Goal: Transaction & Acquisition: Purchase product/service

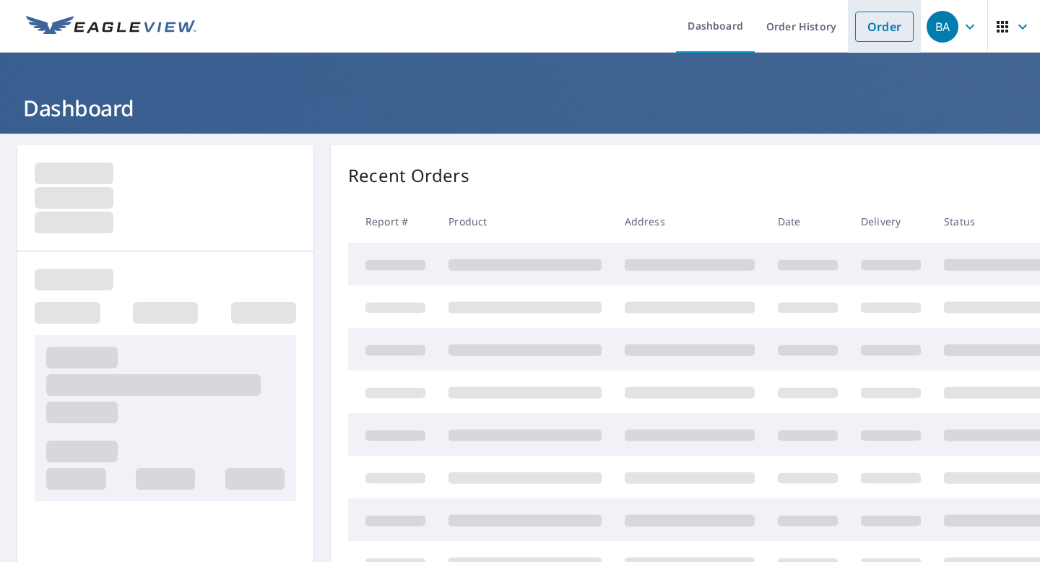
click at [884, 38] on link "Order" at bounding box center [884, 27] width 59 height 30
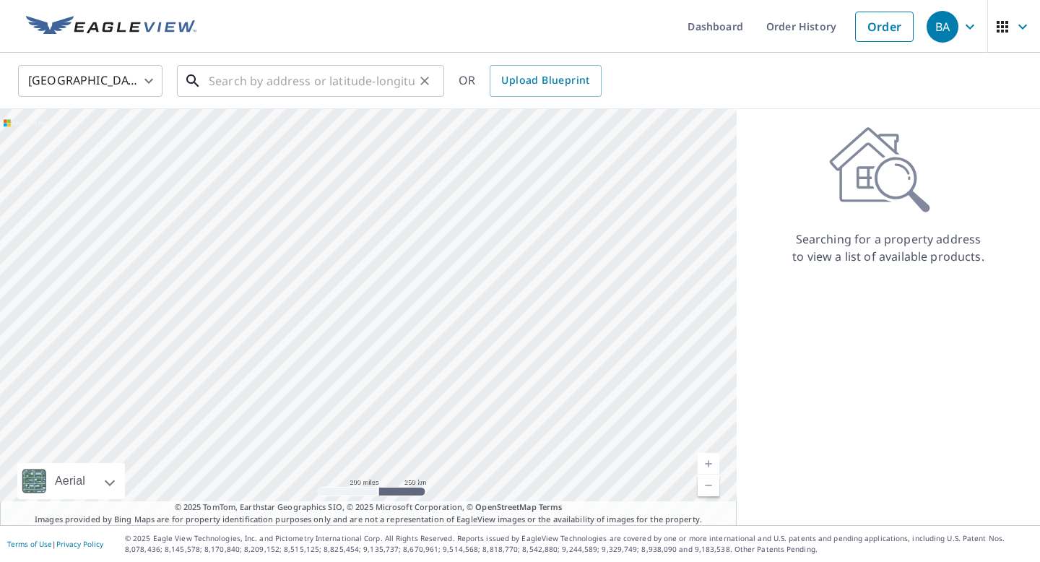
click at [277, 82] on input "text" at bounding box center [312, 81] width 206 height 40
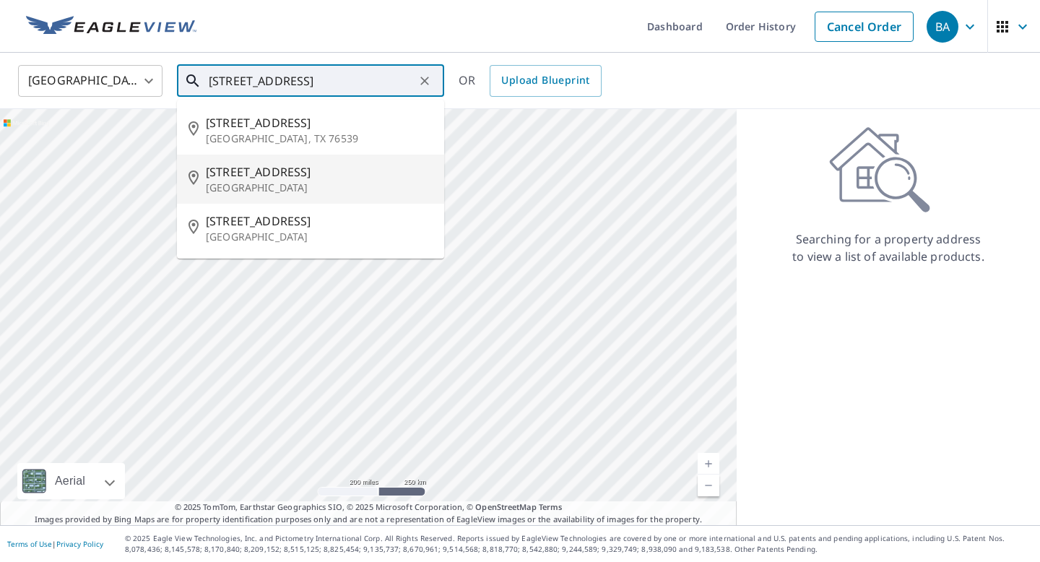
click at [251, 174] on span "[STREET_ADDRESS]" at bounding box center [319, 171] width 227 height 17
type input "[STREET_ADDRESS]"
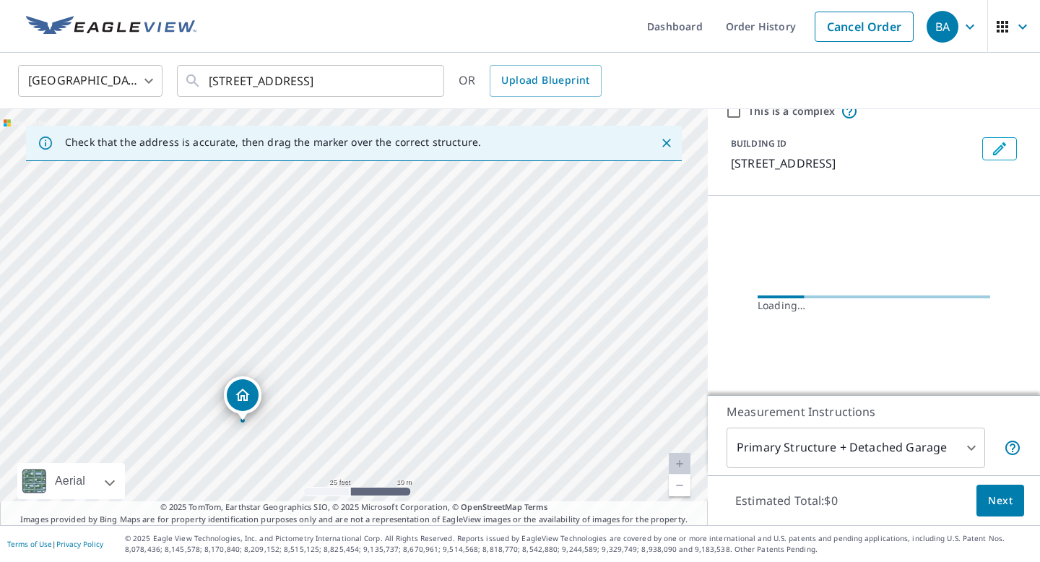
scroll to position [98, 0]
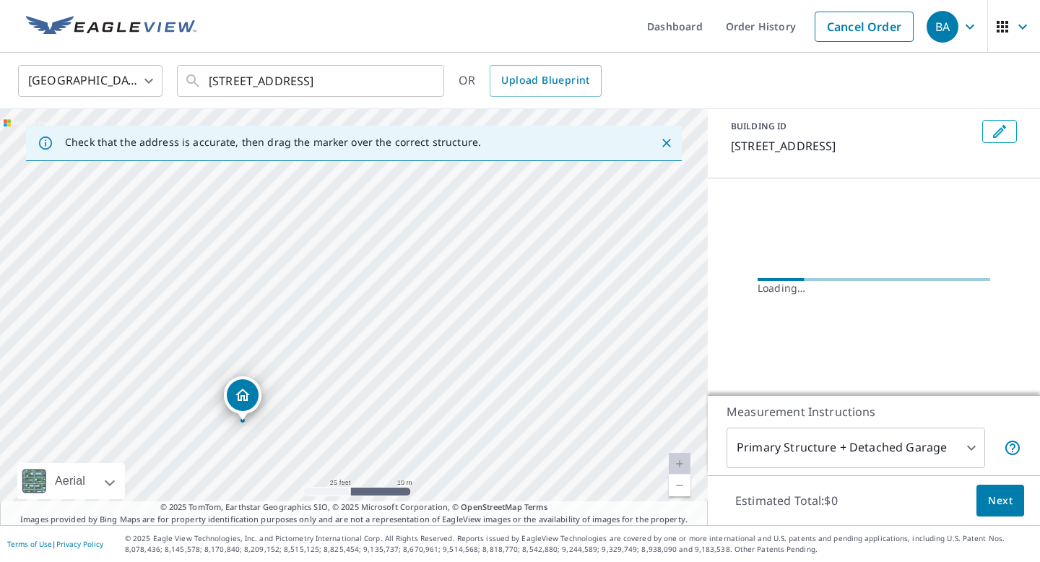
click at [819, 424] on div "Measurement Instructions Primary Structure + Detached Garage 1 ​" at bounding box center [874, 435] width 332 height 80
click at [819, 447] on body "BA BA Dashboard Order History Cancel Order BA [GEOGRAPHIC_DATA] [GEOGRAPHIC_DAT…" at bounding box center [520, 281] width 1040 height 562
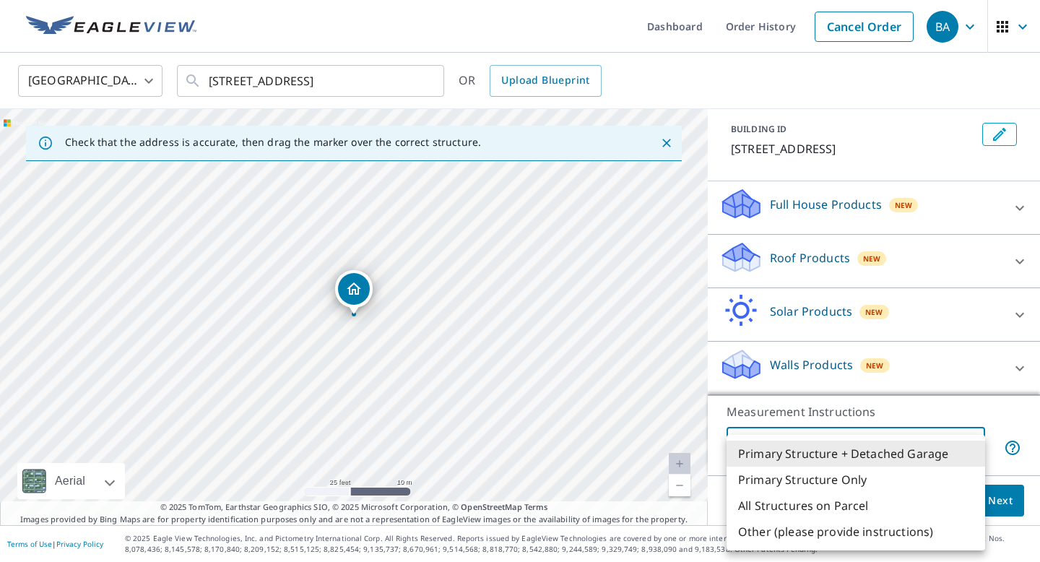
click at [840, 486] on li "Primary Structure Only" at bounding box center [856, 480] width 259 height 26
type input "2"
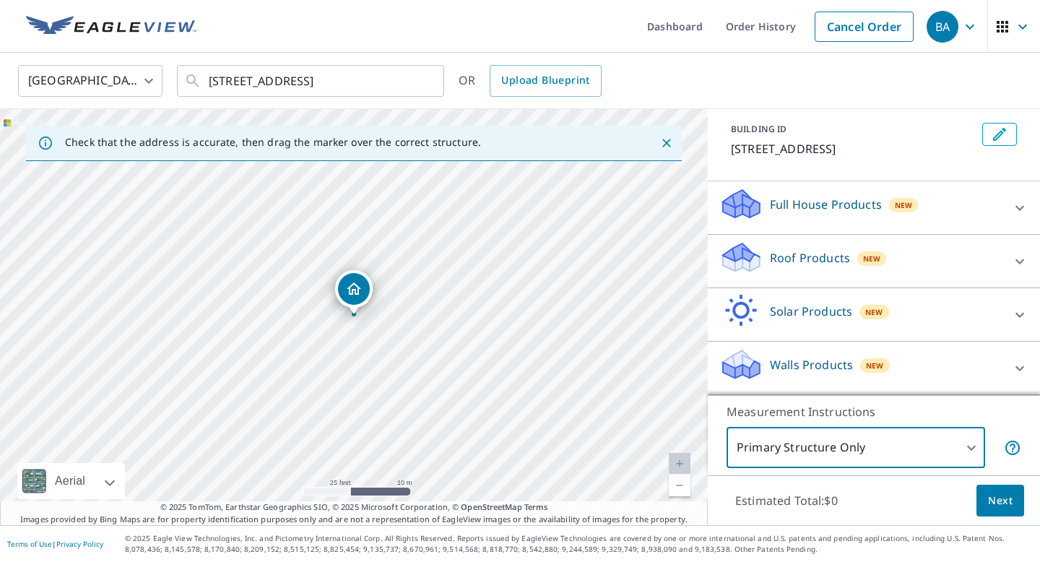
click at [829, 264] on p "Roof Products" at bounding box center [810, 257] width 80 height 17
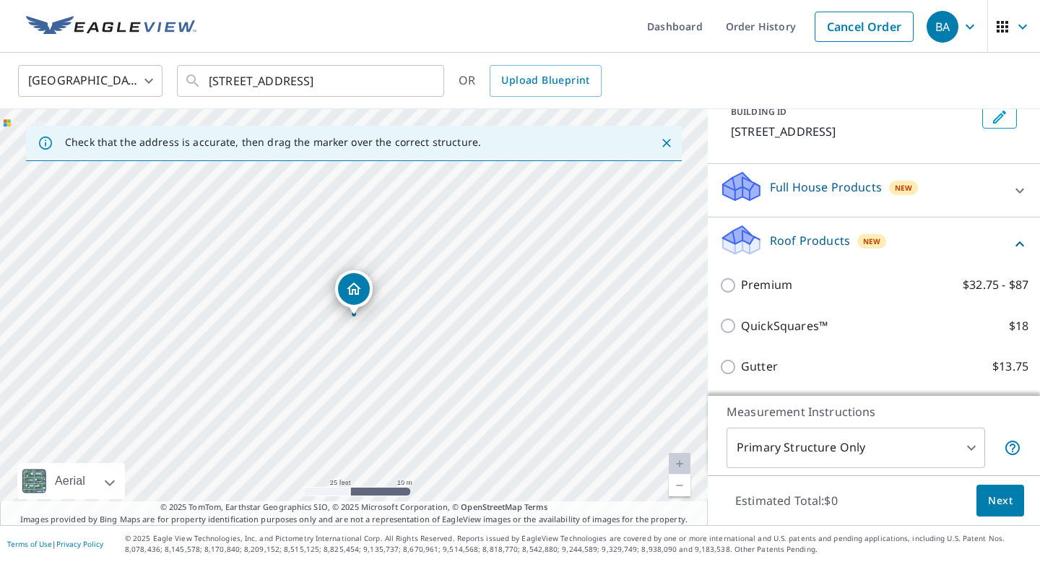
scroll to position [260, 0]
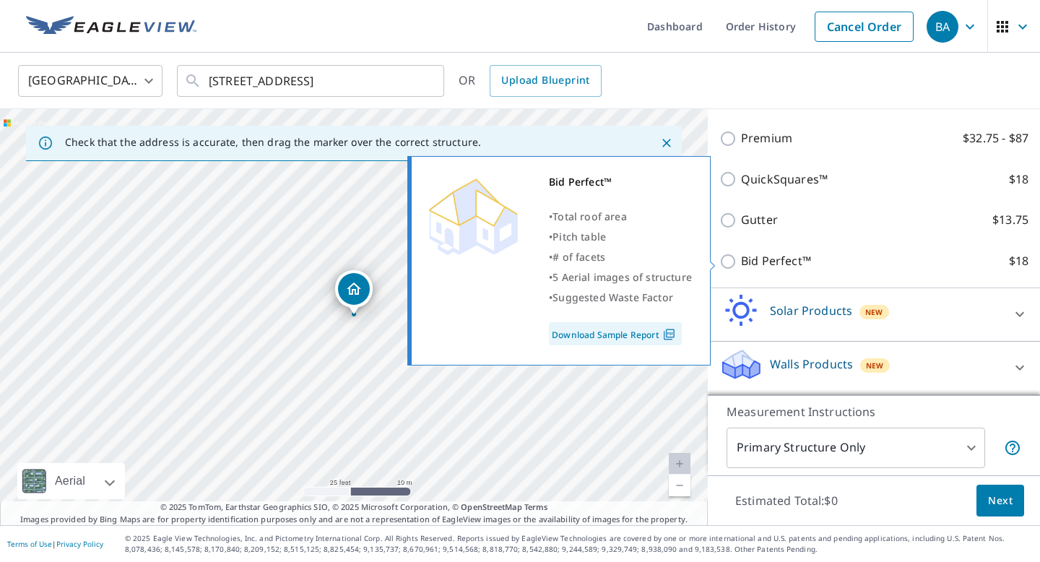
click at [796, 253] on p "Bid Perfect™" at bounding box center [776, 261] width 70 height 18
click at [741, 253] on input "Bid Perfect™ $18" at bounding box center [731, 261] width 22 height 17
checkbox input "true"
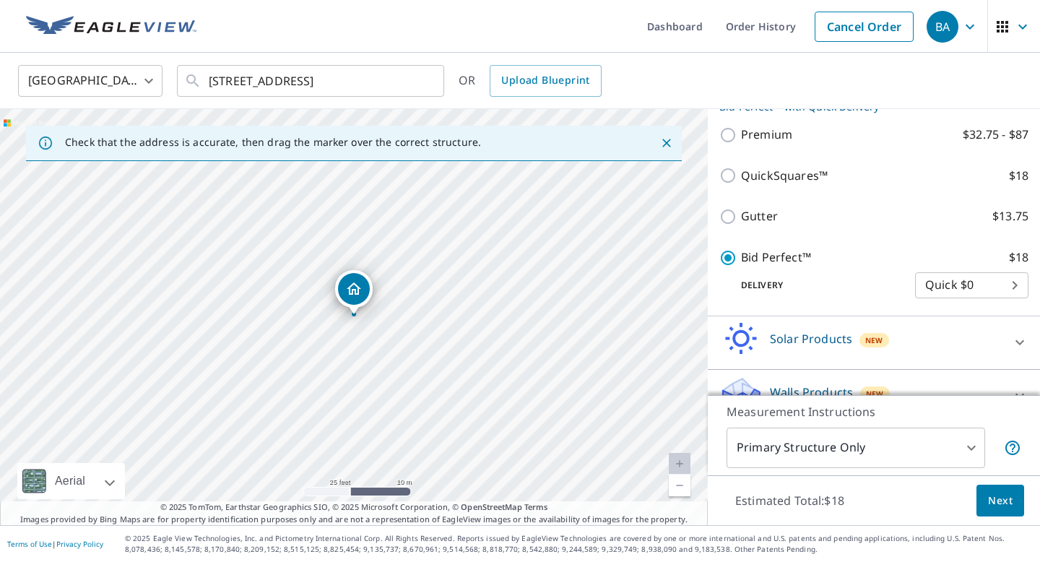
click at [993, 498] on span "Next" at bounding box center [1000, 501] width 25 height 18
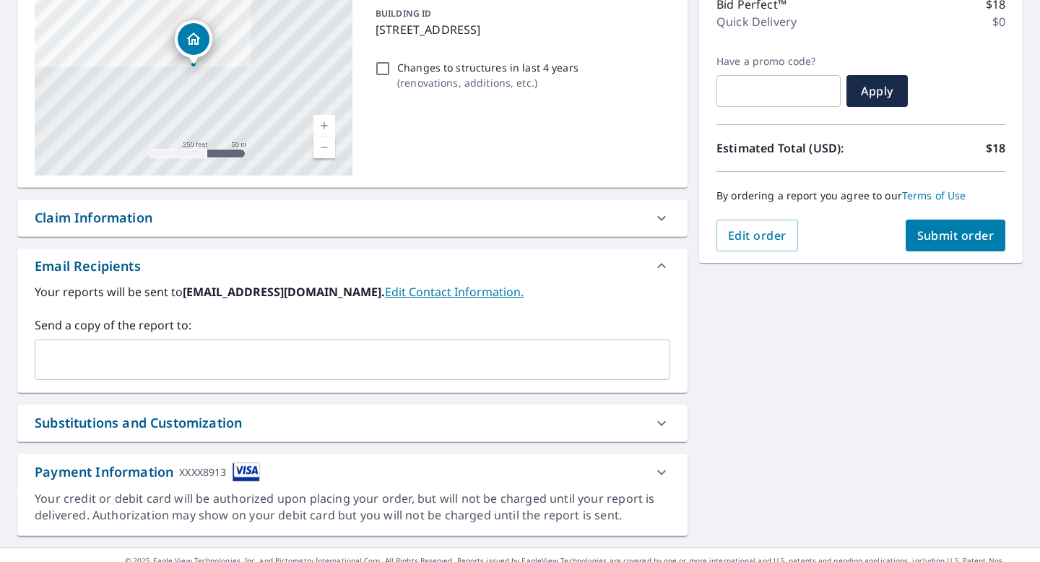
scroll to position [220, 0]
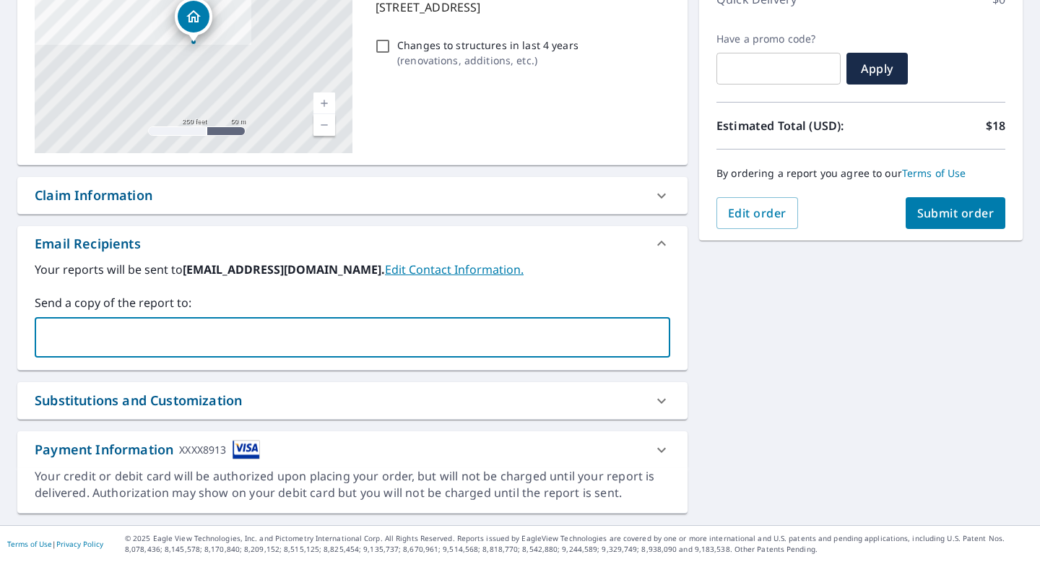
click at [281, 330] on input "text" at bounding box center [341, 337] width 601 height 27
type input "[EMAIL_ADDRESS][DOMAIN_NAME]"
click at [919, 207] on span "Submit order" at bounding box center [956, 213] width 77 height 16
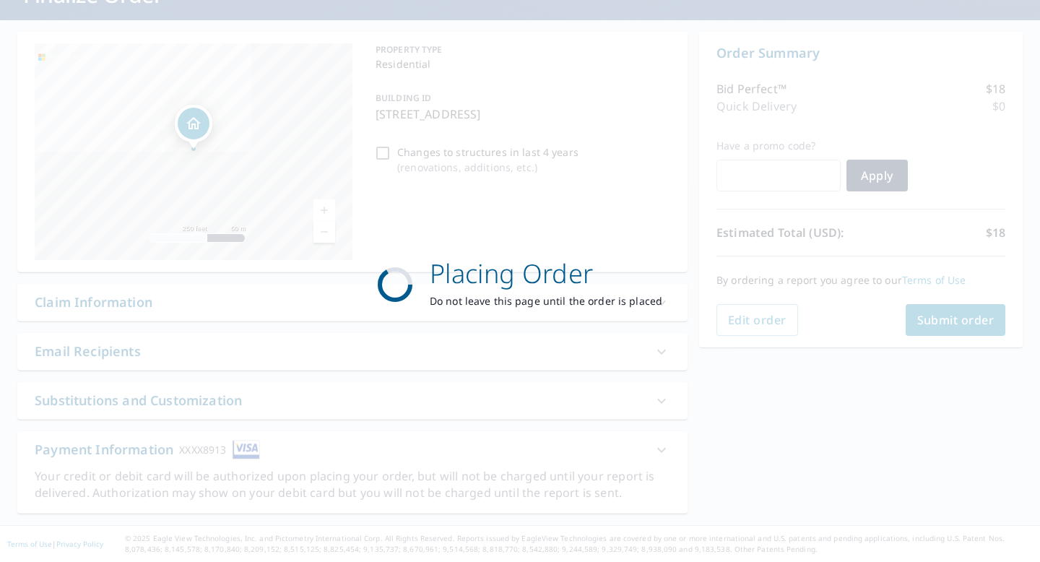
scroll to position [113, 0]
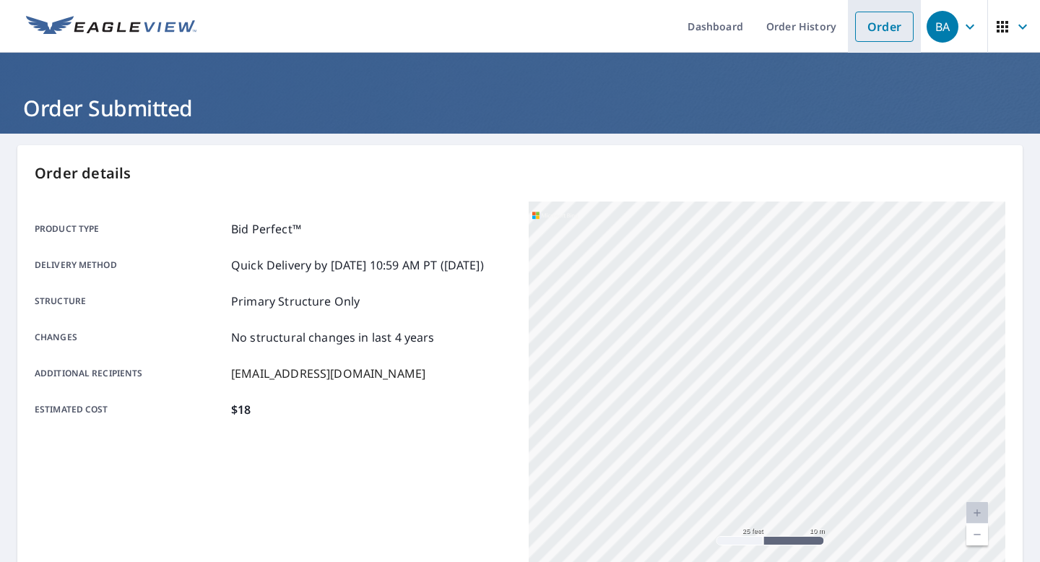
click at [886, 22] on link "Order" at bounding box center [884, 27] width 59 height 30
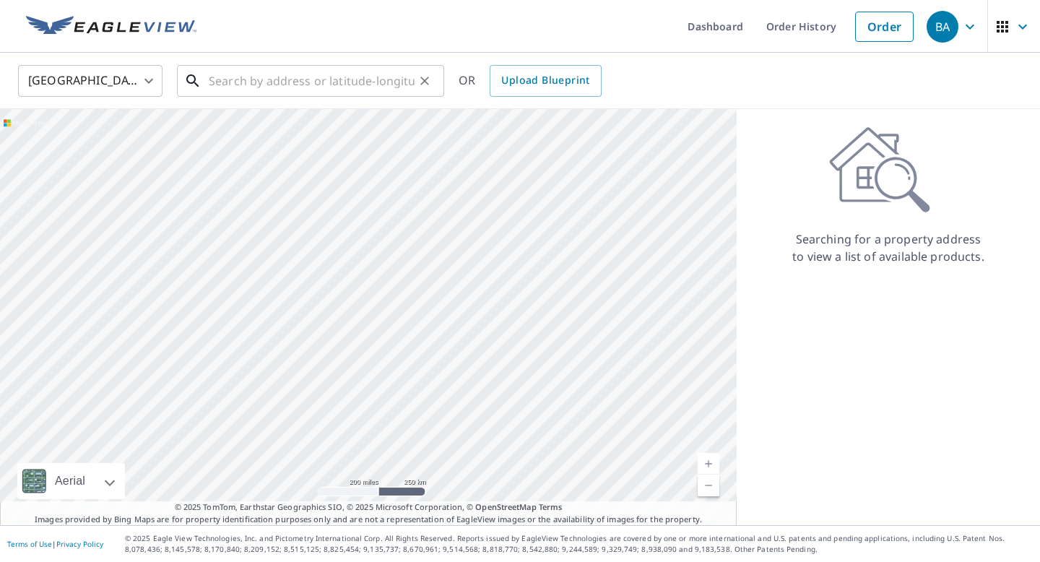
click at [334, 77] on input "text" at bounding box center [312, 81] width 206 height 40
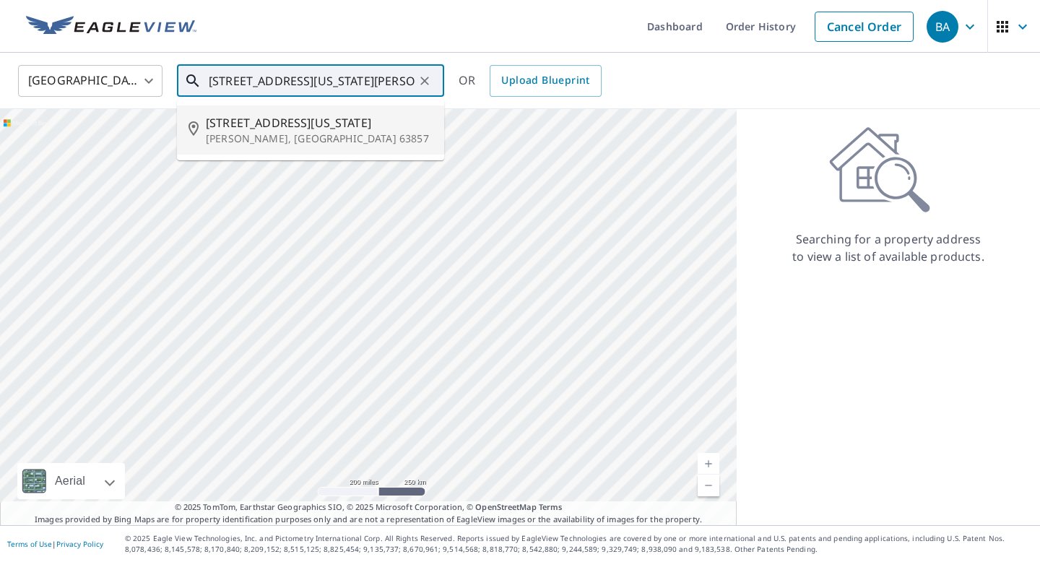
click at [269, 124] on span "[STREET_ADDRESS][US_STATE]" at bounding box center [319, 122] width 227 height 17
type input "[STREET_ADDRESS][US_STATE]"
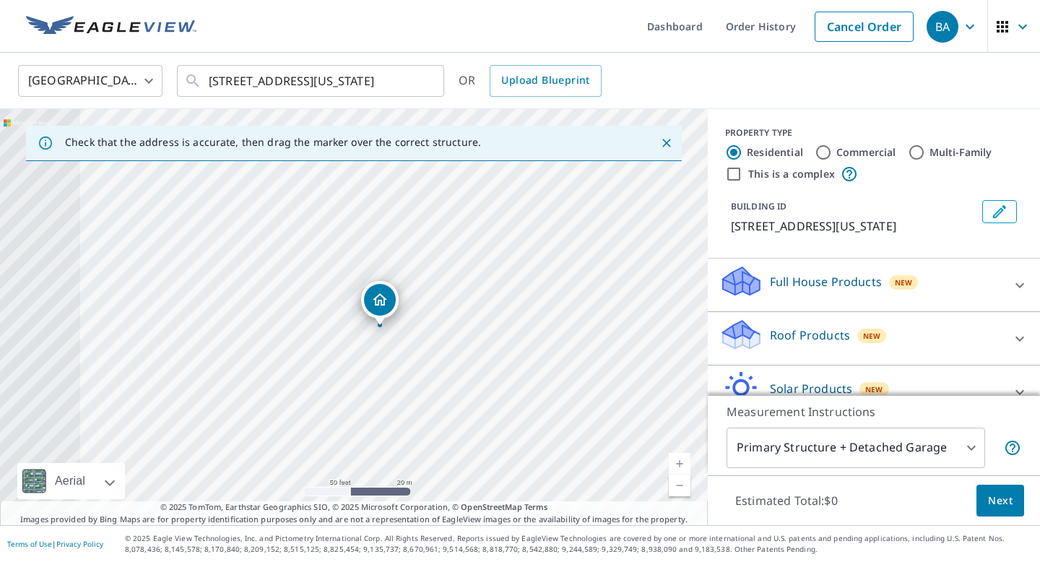
drag, startPoint x: 172, startPoint y: 369, endPoint x: 452, endPoint y: 362, distance: 280.4
click at [452, 362] on div "[STREET_ADDRESS][US_STATE]" at bounding box center [354, 317] width 708 height 416
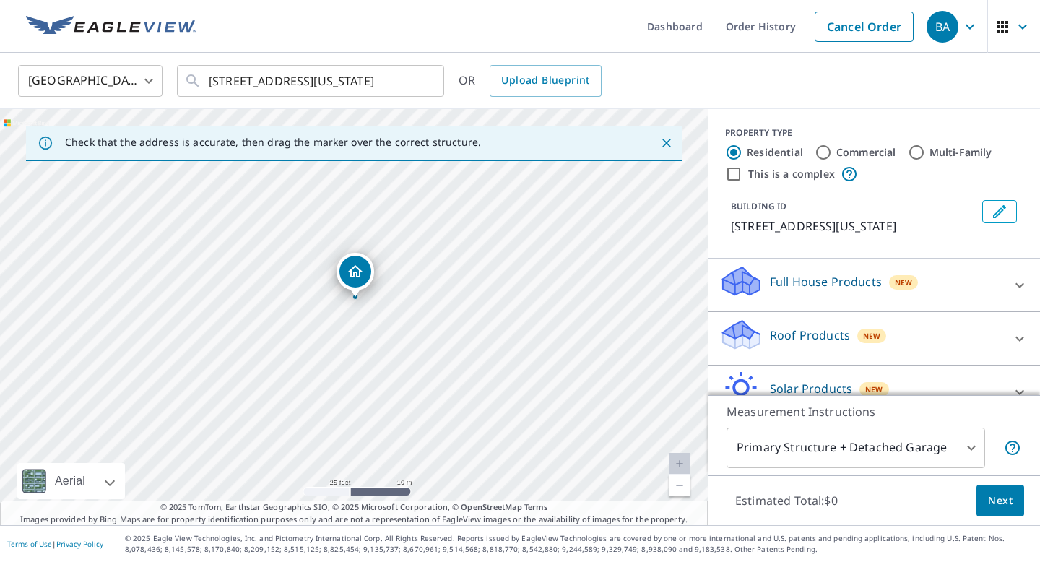
drag, startPoint x: 277, startPoint y: 368, endPoint x: 317, endPoint y: 368, distance: 39.7
click at [317, 368] on div "[STREET_ADDRESS][US_STATE]" at bounding box center [354, 317] width 708 height 416
drag, startPoint x: 358, startPoint y: 277, endPoint x: 331, endPoint y: 279, distance: 27.5
click at [829, 337] on p "Roof Products" at bounding box center [810, 335] width 80 height 17
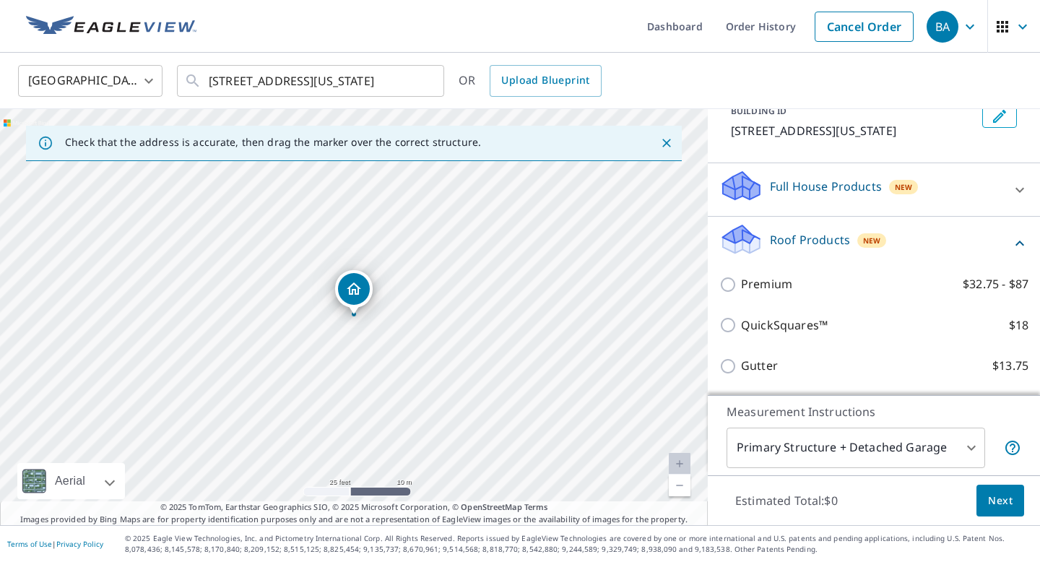
scroll to position [99, 0]
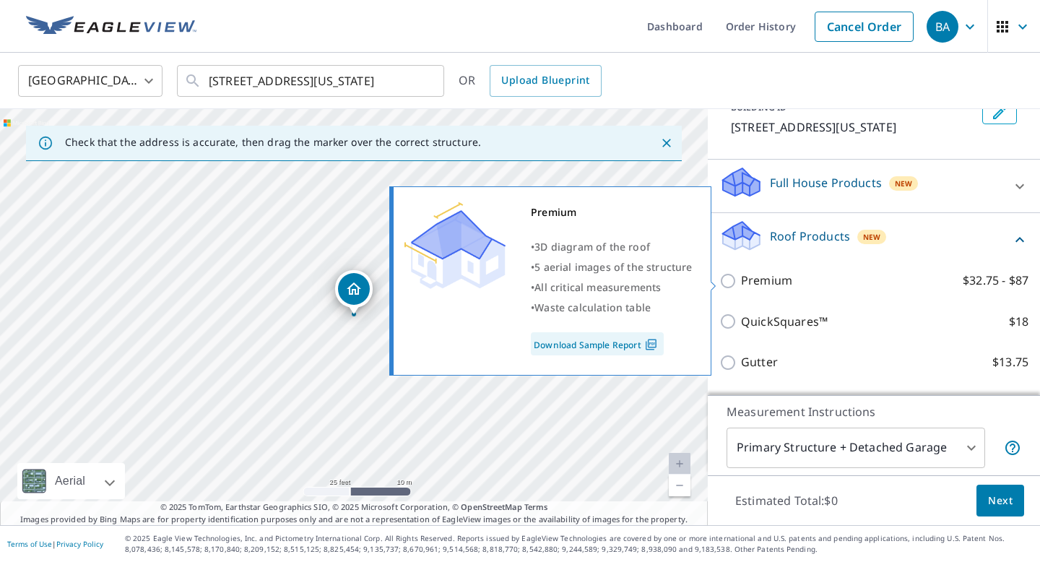
click at [758, 285] on p "Premium" at bounding box center [766, 281] width 51 height 18
click at [741, 285] on input "Premium $32.75 - $87" at bounding box center [731, 280] width 22 height 17
checkbox input "true"
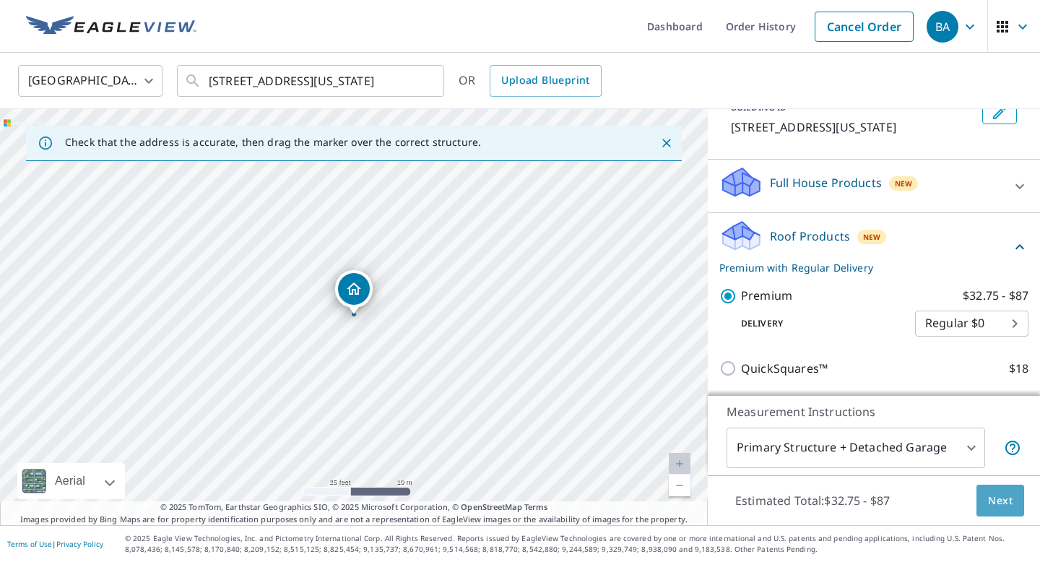
click at [1008, 511] on button "Next" at bounding box center [1001, 501] width 48 height 33
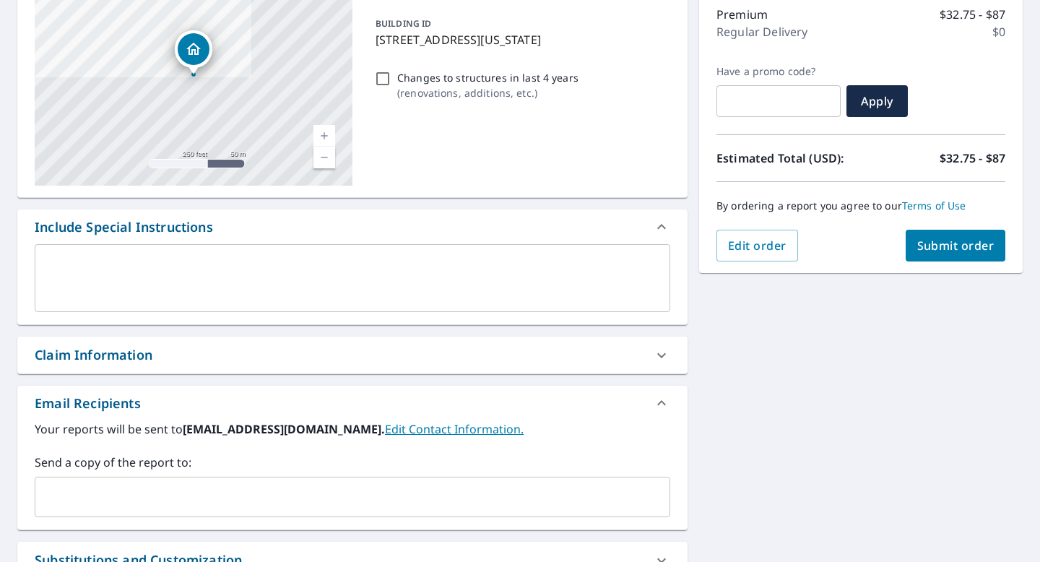
scroll to position [199, 0]
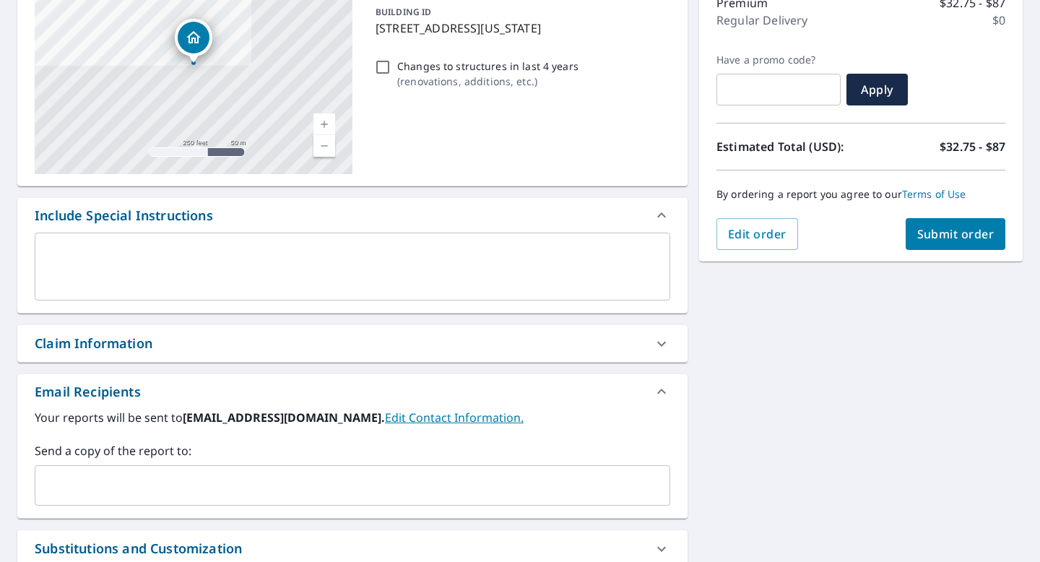
click at [155, 509] on div "Your reports will be sent to [EMAIL_ADDRESS][DOMAIN_NAME]. Edit Contact Informa…" at bounding box center [352, 463] width 671 height 109
click at [161, 474] on input "text" at bounding box center [341, 485] width 601 height 27
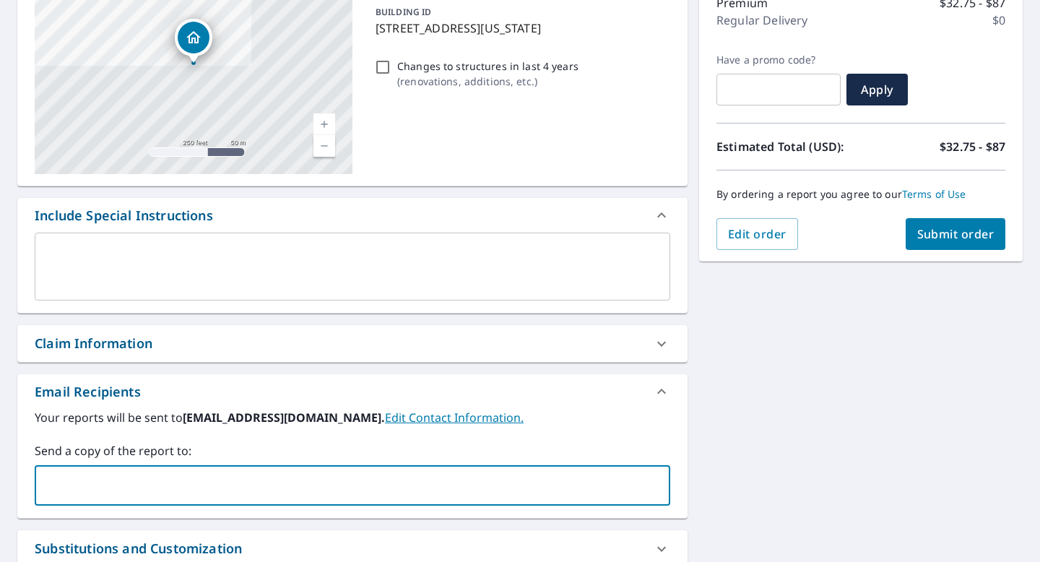
type input "[EMAIL_ADDRESS][DOMAIN_NAME]"
click at [973, 220] on button "Submit order" at bounding box center [956, 234] width 100 height 32
